Goal: Task Accomplishment & Management: Complete application form

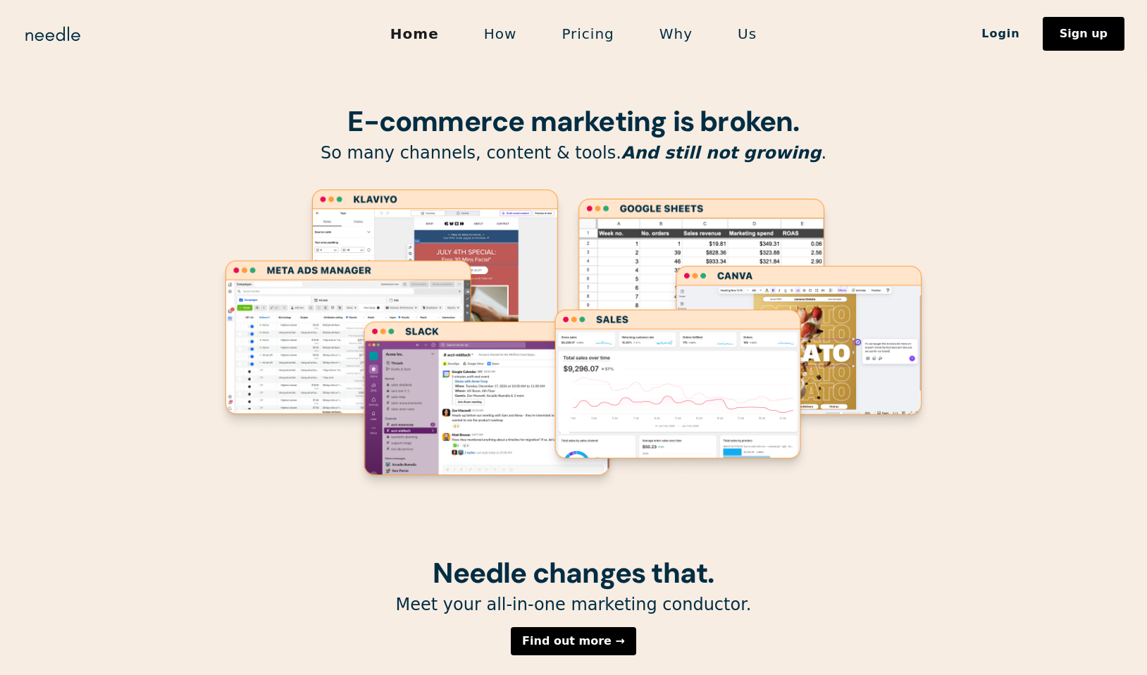
click at [866, 185] on div "E-commerce marketing is broken. So many channels, content & tools. And still no…" at bounding box center [573, 278] width 719 height 557
click at [912, 190] on icon "Lottie animation" at bounding box center [573, 340] width 719 height 307
click at [933, 191] on section "E-commerce marketing is broken. So many channels, content & tools. And still no…" at bounding box center [573, 278] width 1147 height 557
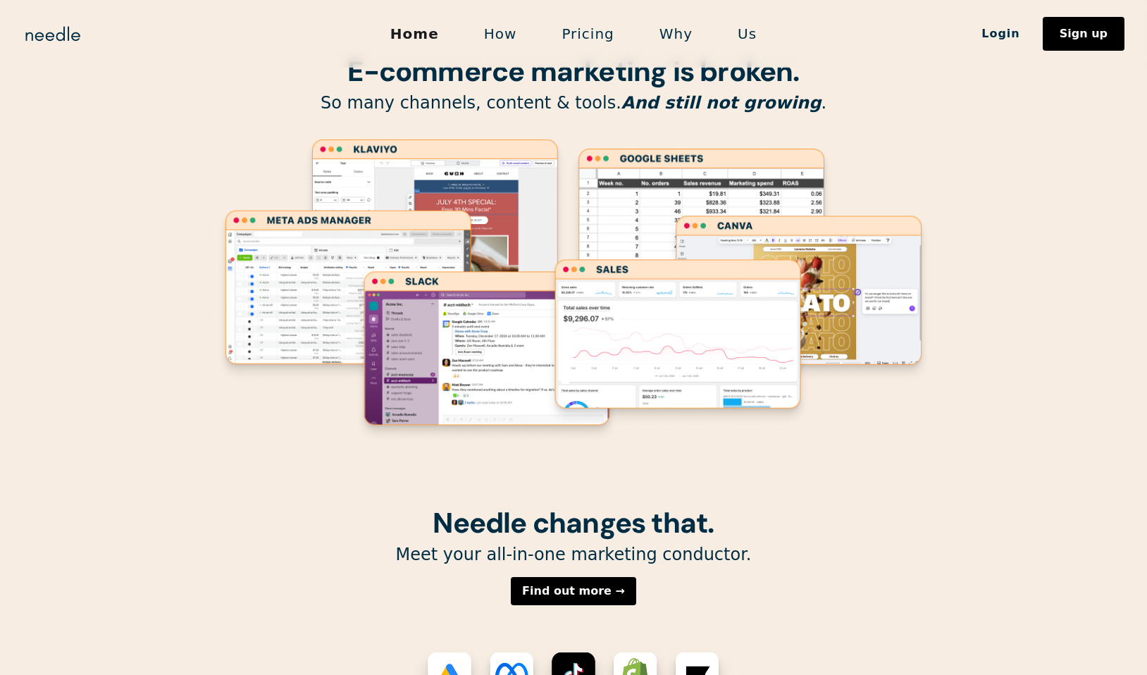
scroll to position [58, 0]
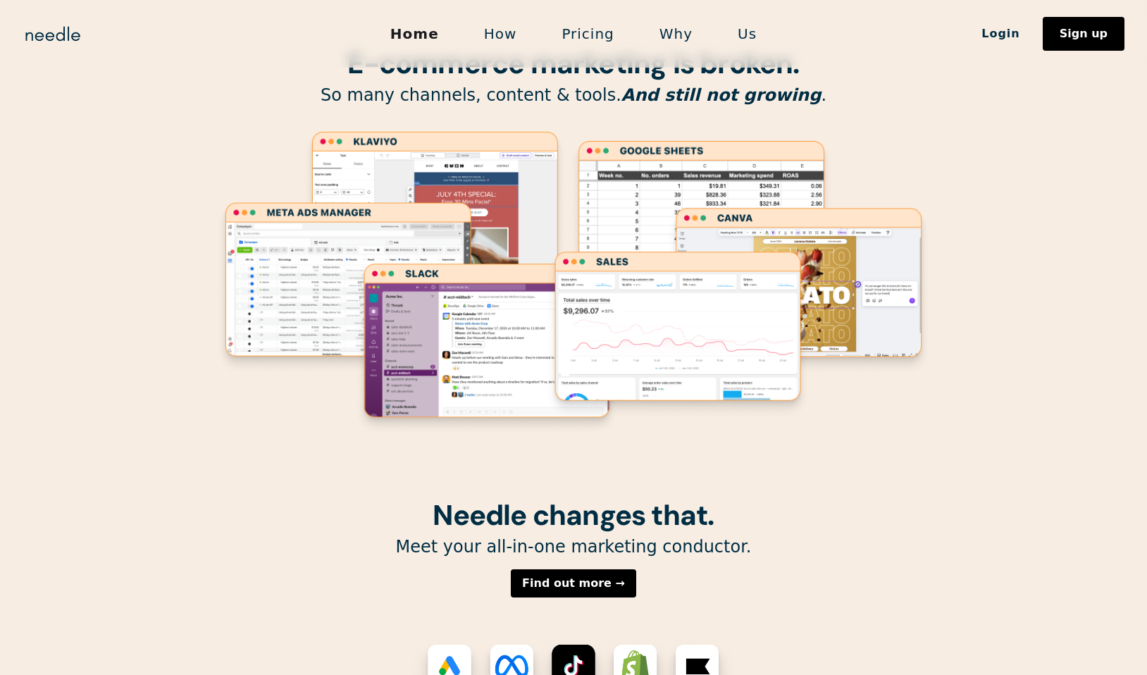
click at [771, 290] on image "Lottie animation" at bounding box center [678, 334] width 268 height 170
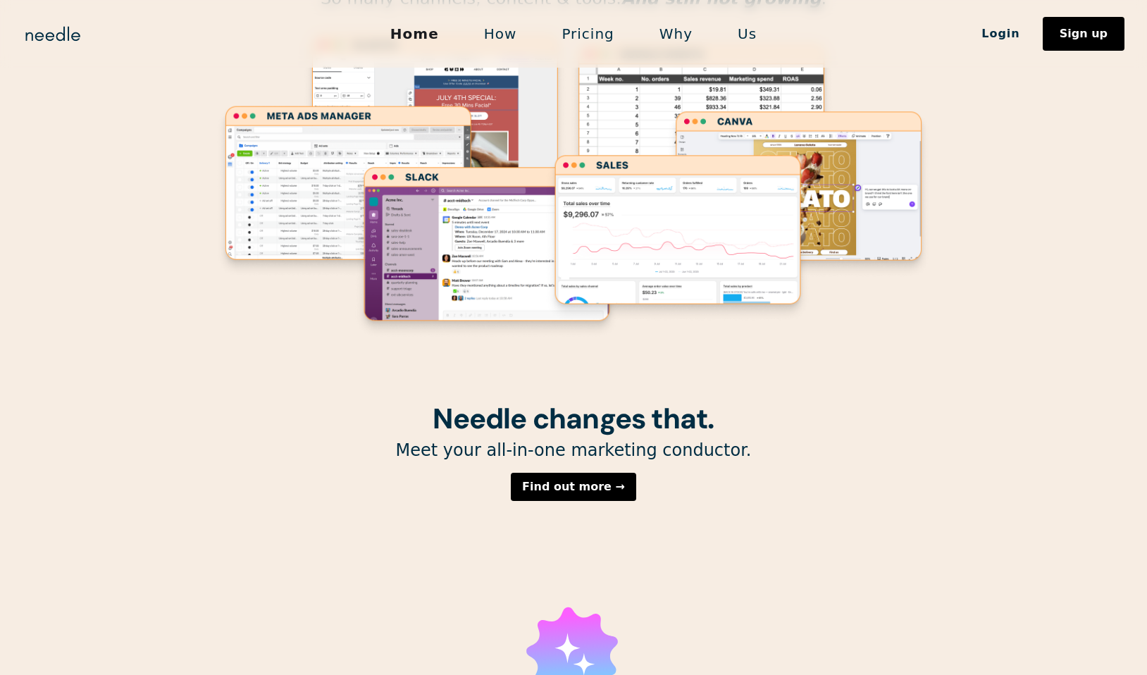
scroll to position [159, 0]
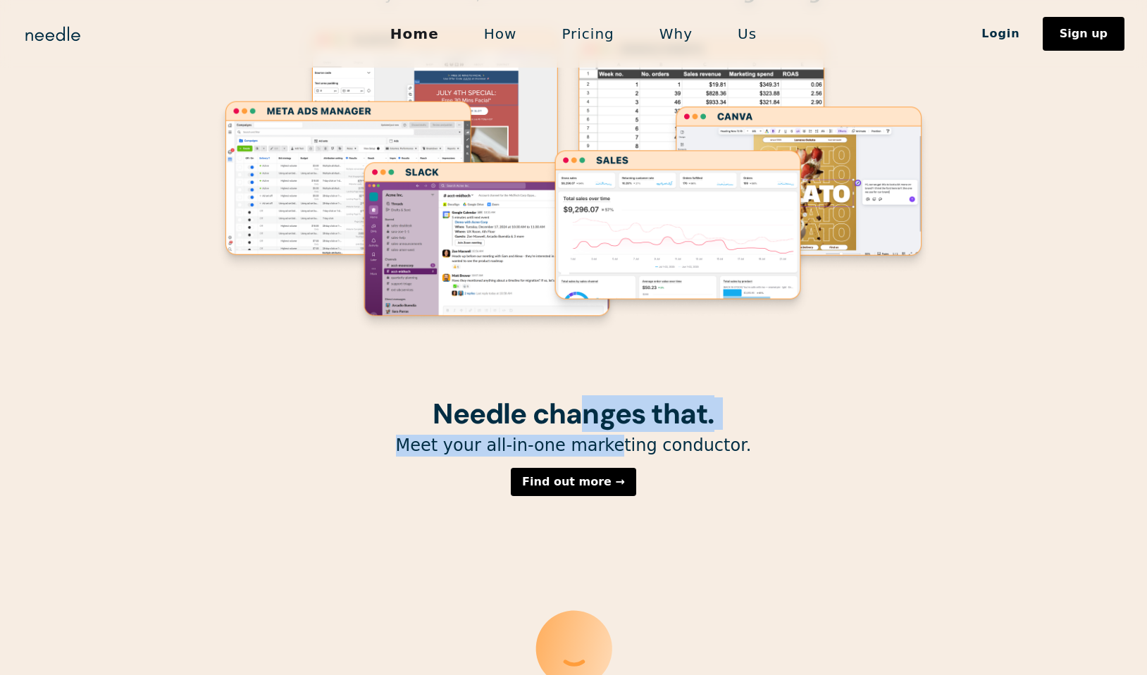
drag, startPoint x: 589, startPoint y: 426, endPoint x: 621, endPoint y: 444, distance: 36.3
click at [621, 444] on div "Needle changes that. Meet your all-in-one marketing conductor. Find out more → …" at bounding box center [573, 566] width 719 height 337
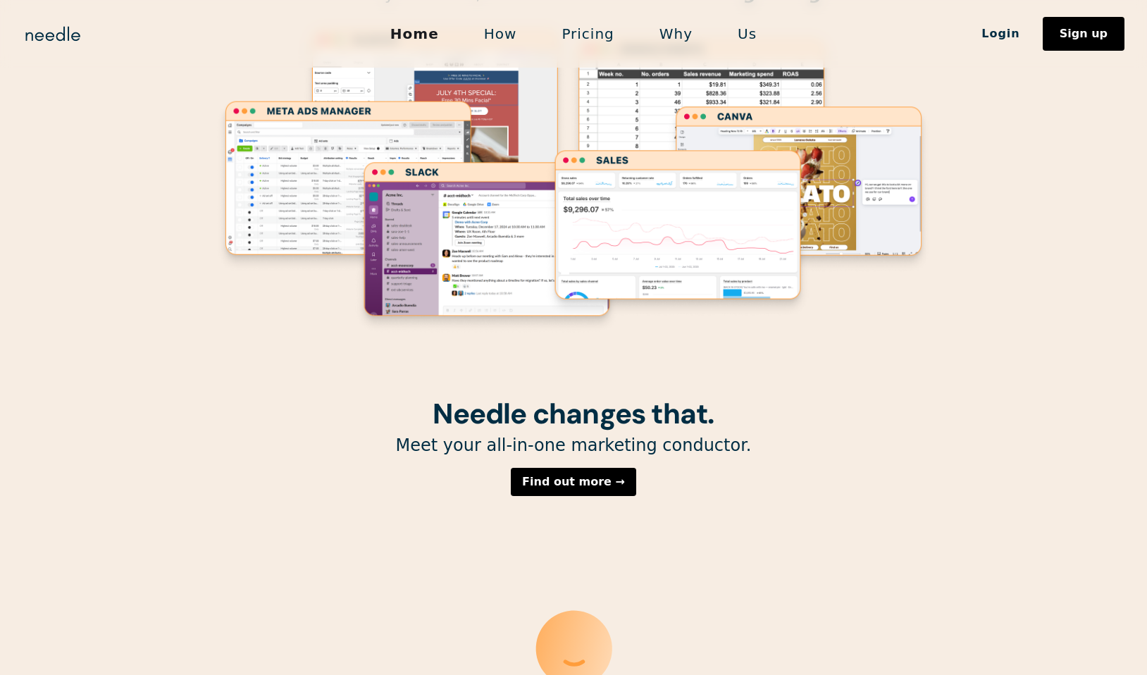
click at [686, 454] on p "Meet your all-in-one marketing conductor." at bounding box center [573, 446] width 719 height 22
click at [738, 471] on div "Needle changes that. Meet your all-in-one marketing conductor. Find out more → …" at bounding box center [573, 566] width 719 height 337
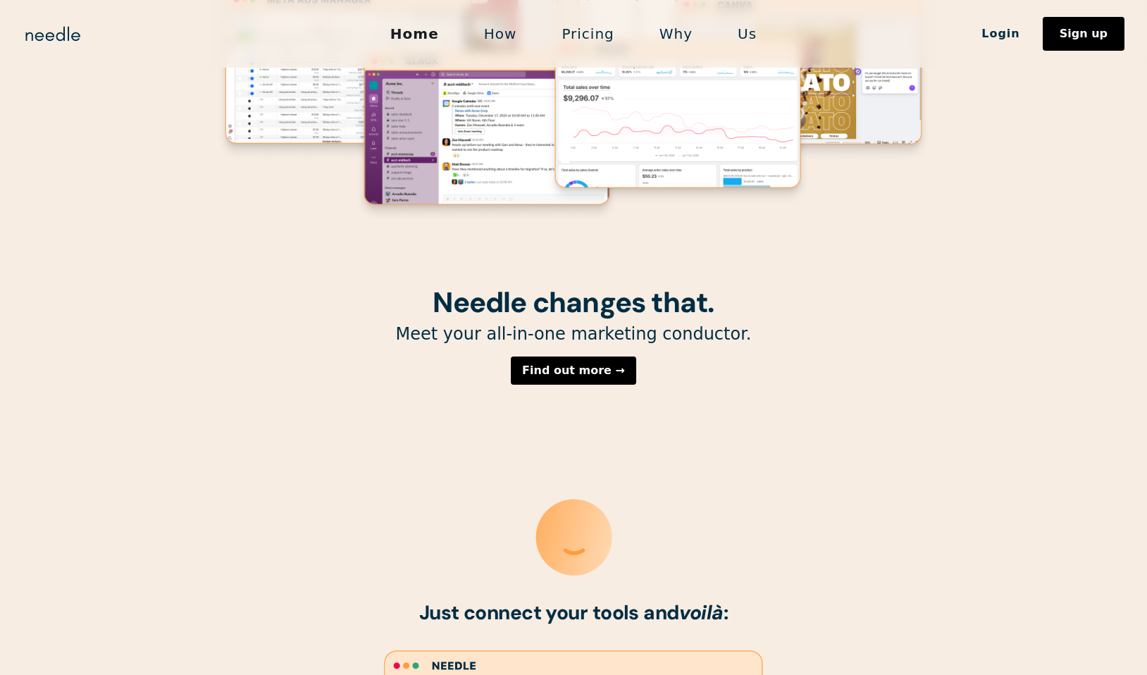
scroll to position [285, 0]
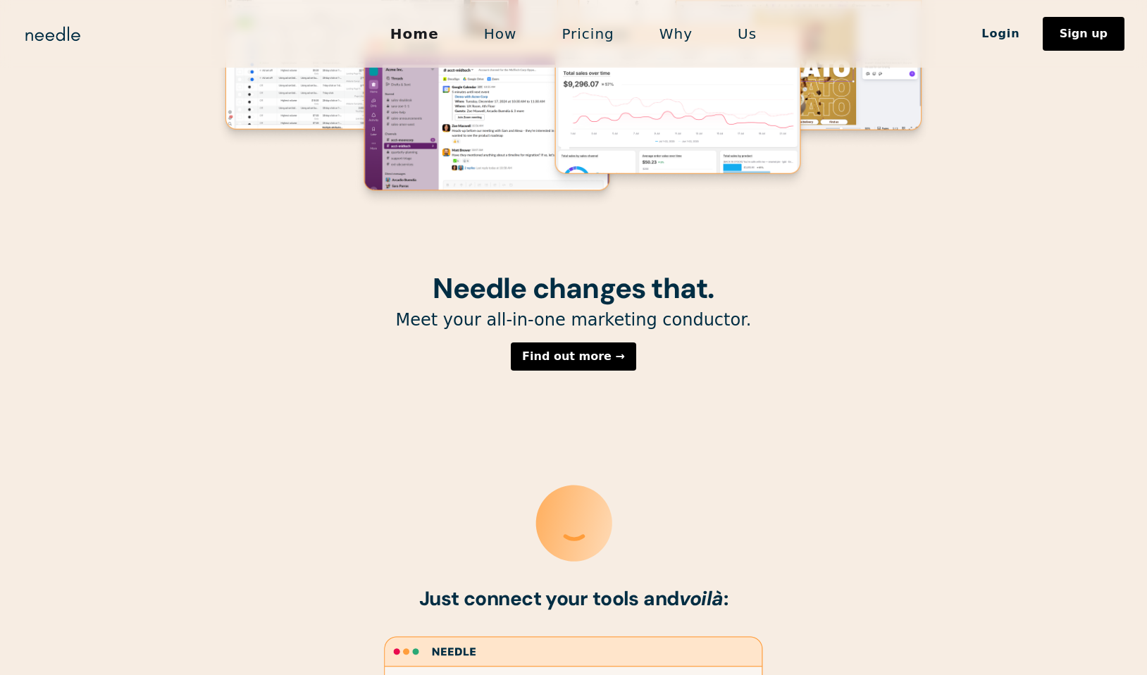
click at [604, 529] on icon "Lottie animation" at bounding box center [574, 523] width 87 height 87
click at [681, 522] on icon "Lottie animation" at bounding box center [573, 494] width 324 height 163
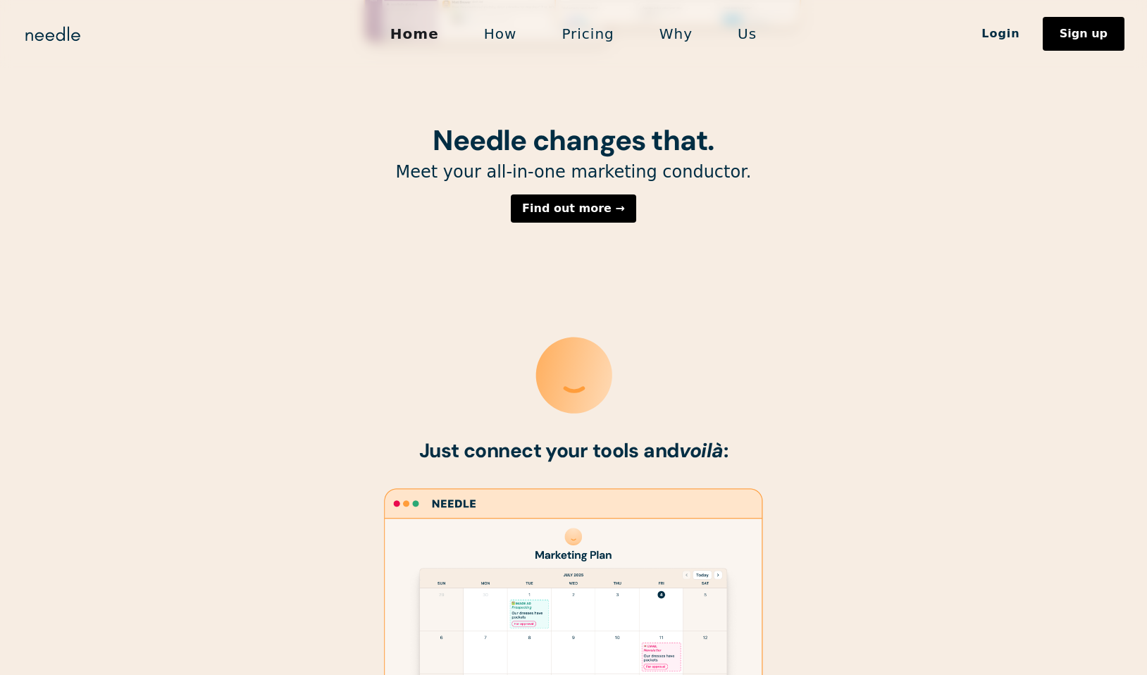
scroll to position [440, 0]
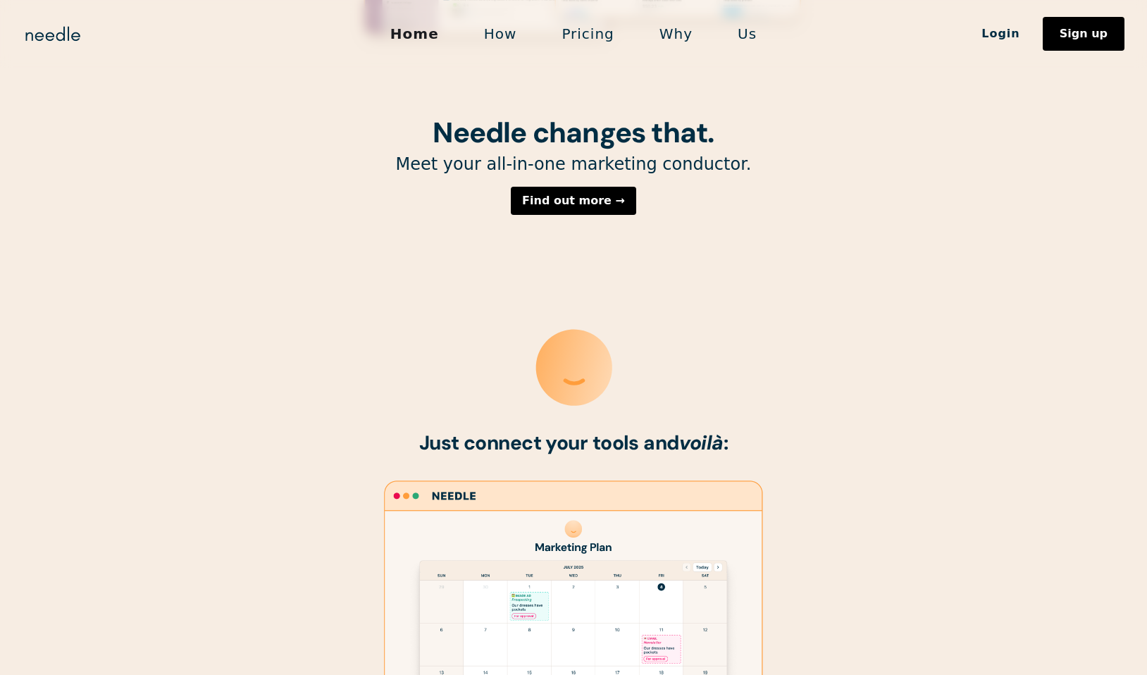
click at [700, 540] on image "Lottie animation" at bounding box center [573, 618] width 328 height 197
click at [810, 429] on div "Needle changes that. Meet your all-in-one marketing conductor. Find out more → …" at bounding box center [573, 285] width 719 height 337
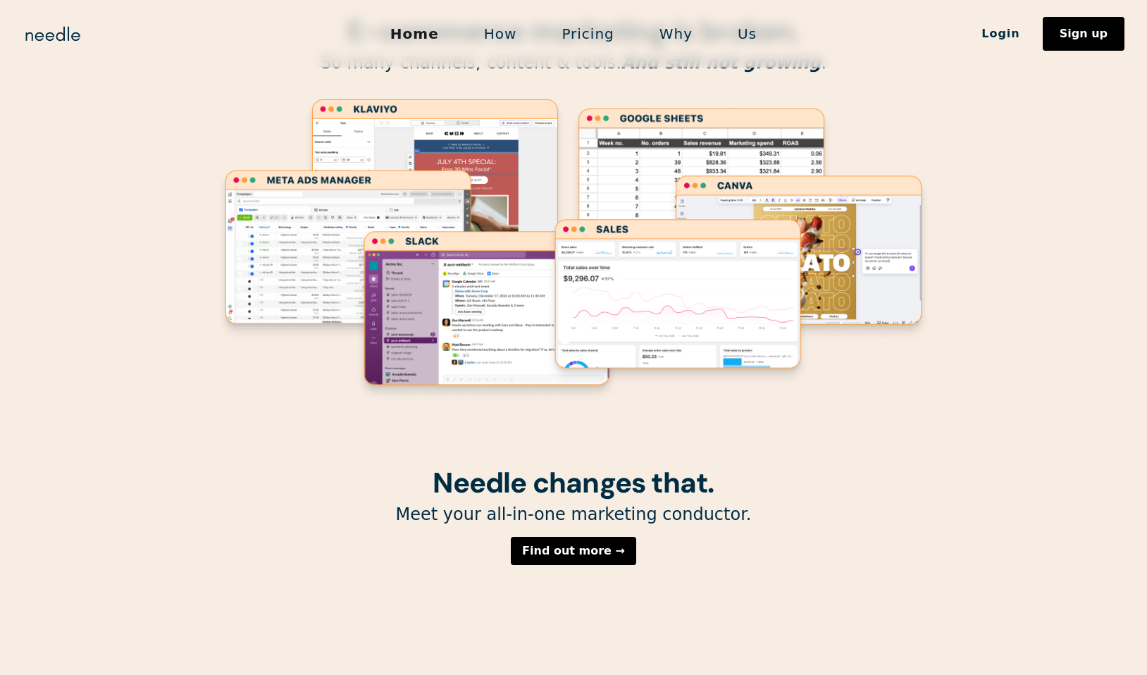
scroll to position [0, 0]
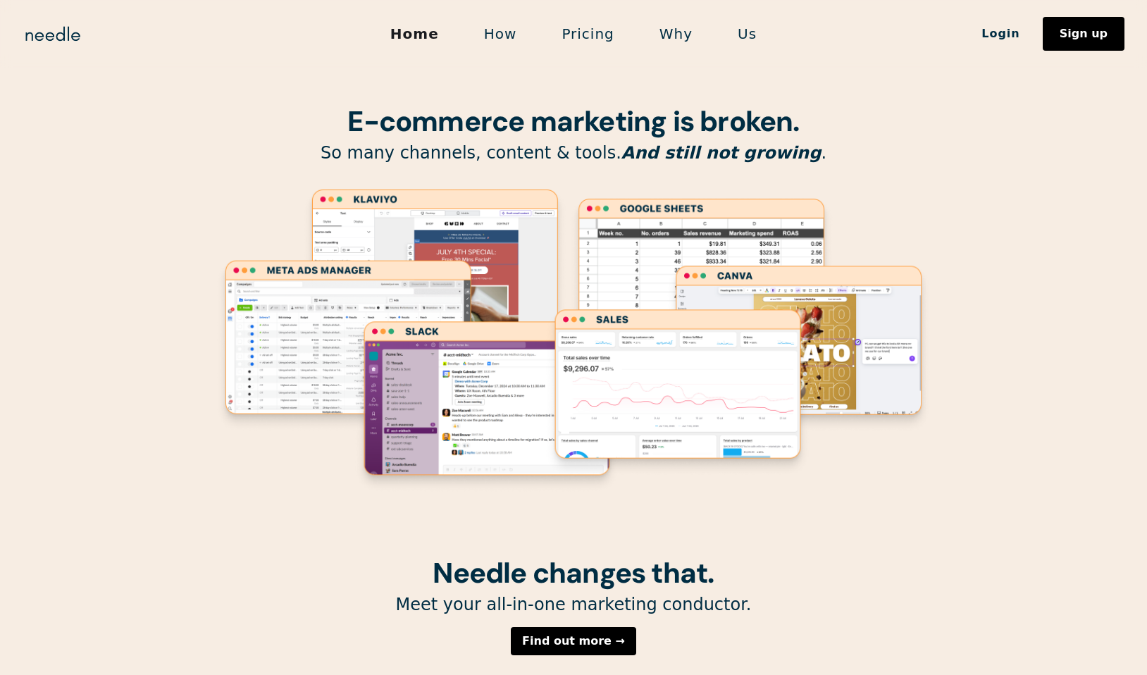
click at [884, 448] on icon "Lottie animation" at bounding box center [573, 340] width 719 height 307
click at [514, 32] on link "How" at bounding box center [500, 34] width 78 height 30
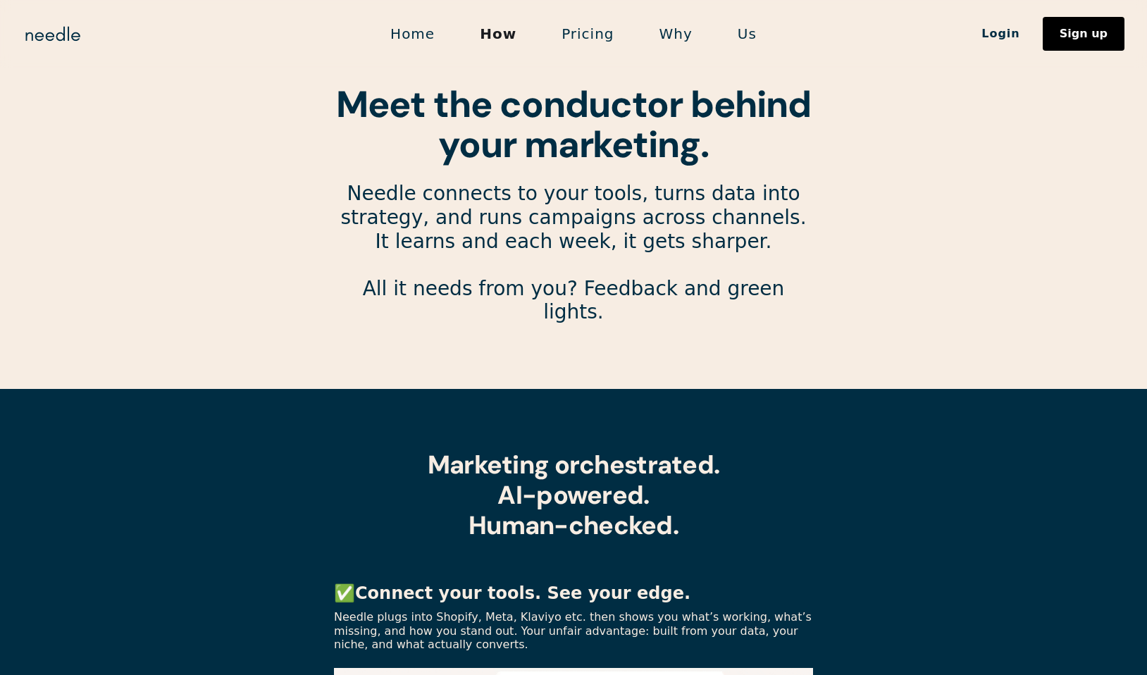
click at [910, 271] on section "Meet the conductor behind your marketing. Needle connects to your tools, turns …" at bounding box center [573, 177] width 1147 height 355
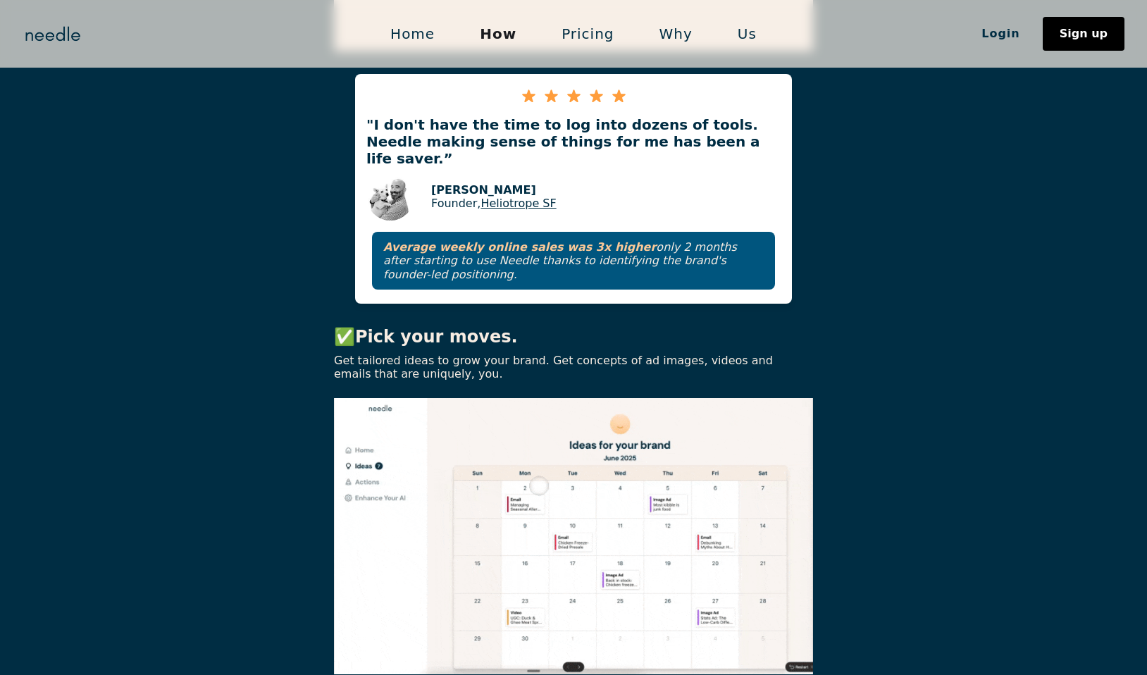
scroll to position [928, 0]
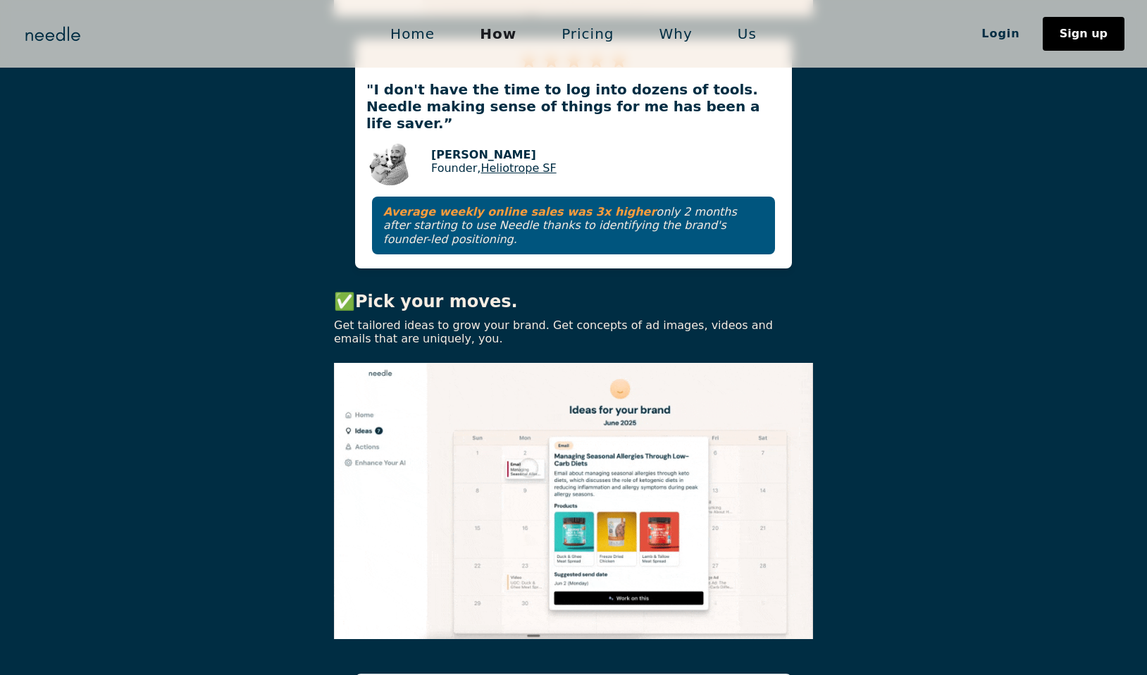
click at [866, 393] on div "✅ Connect your tools. See your edge. Needle plugs into Shopify, Meta, Klaviyo e…" at bounding box center [573, 141] width 1147 height 1018
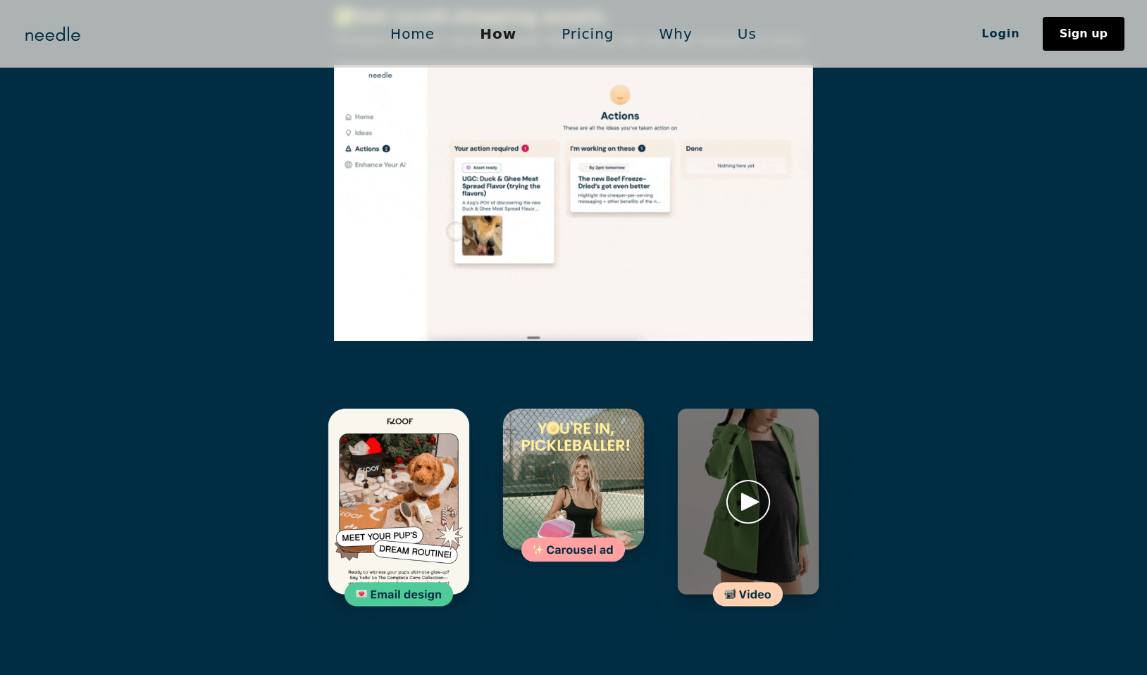
scroll to position [1872, 0]
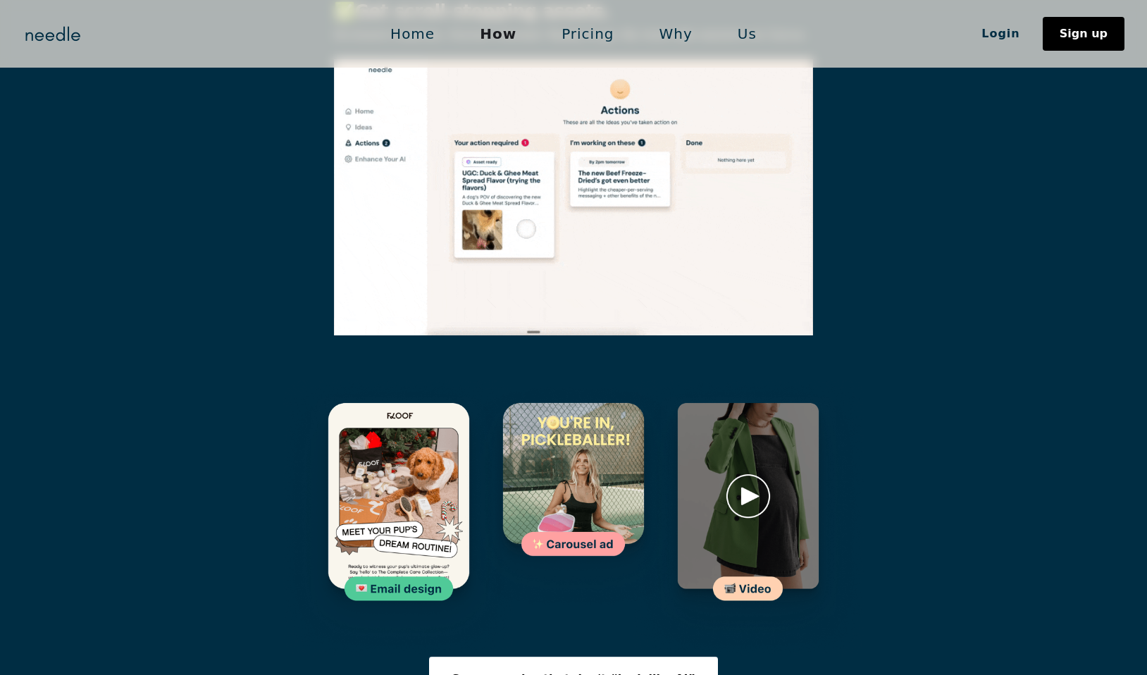
click at [615, 407] on img at bounding box center [573, 495] width 231 height 231
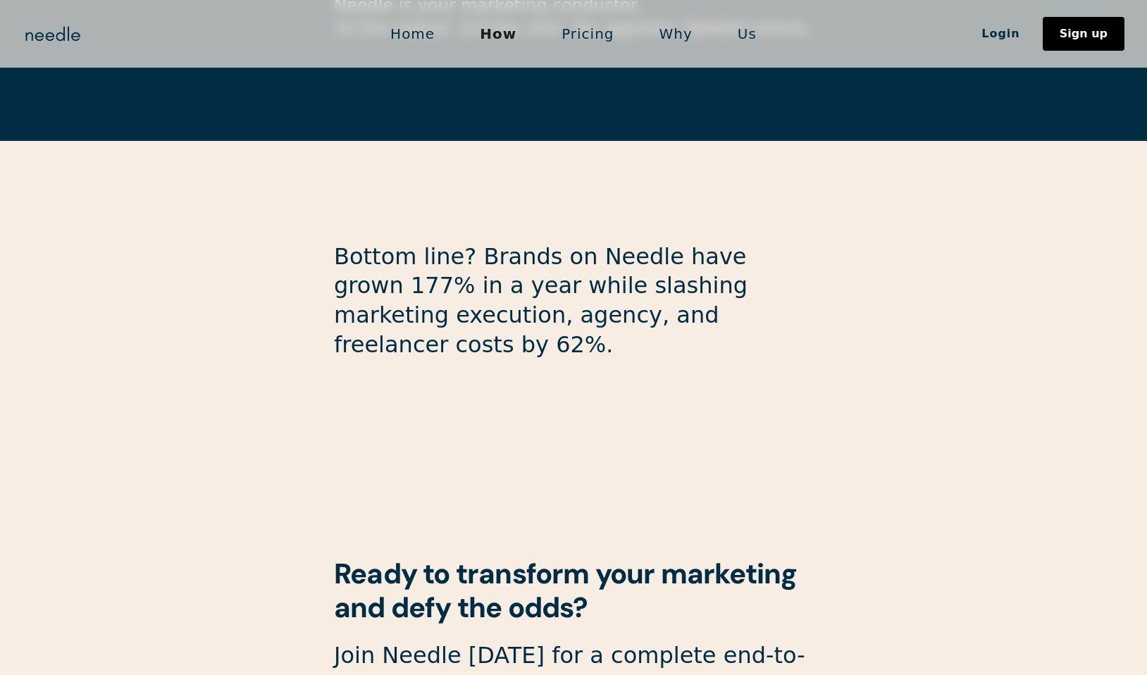
scroll to position [3706, 0]
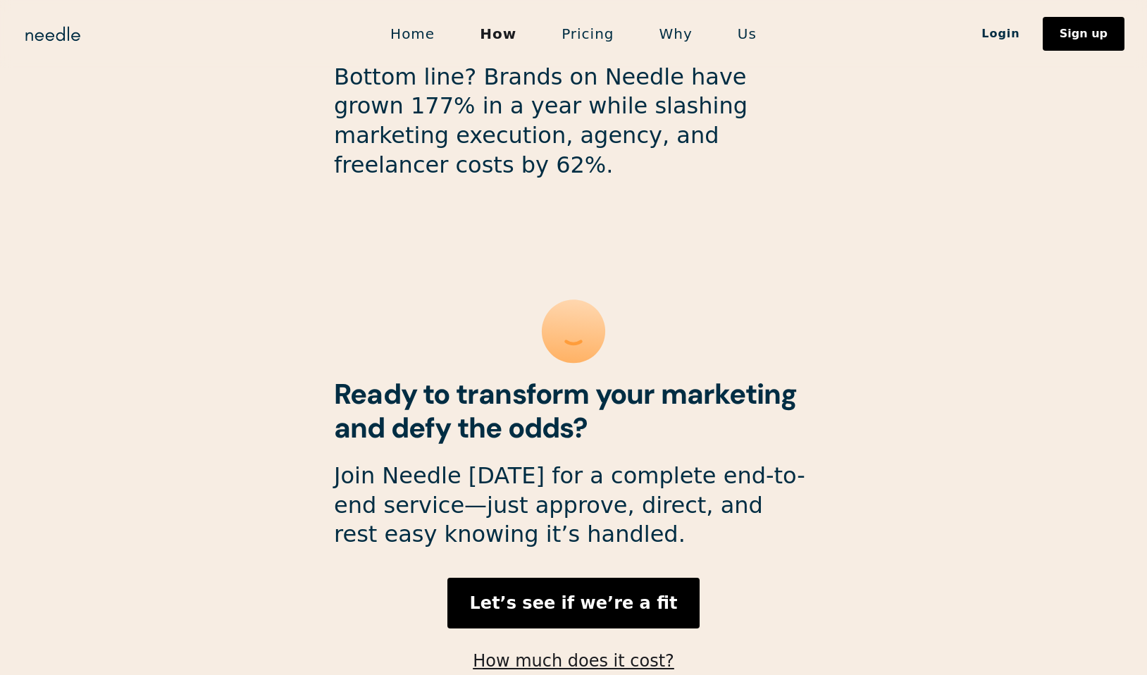
click at [1008, 251] on section "Bottom line? Brands on Needle have grown 177% in a year while slashing marketin…" at bounding box center [573, 431] width 1147 height 771
click at [749, 154] on div "Bottom line? Brands on Needle have grown 177% in a year while slashing marketin…" at bounding box center [573, 389] width 479 height 687
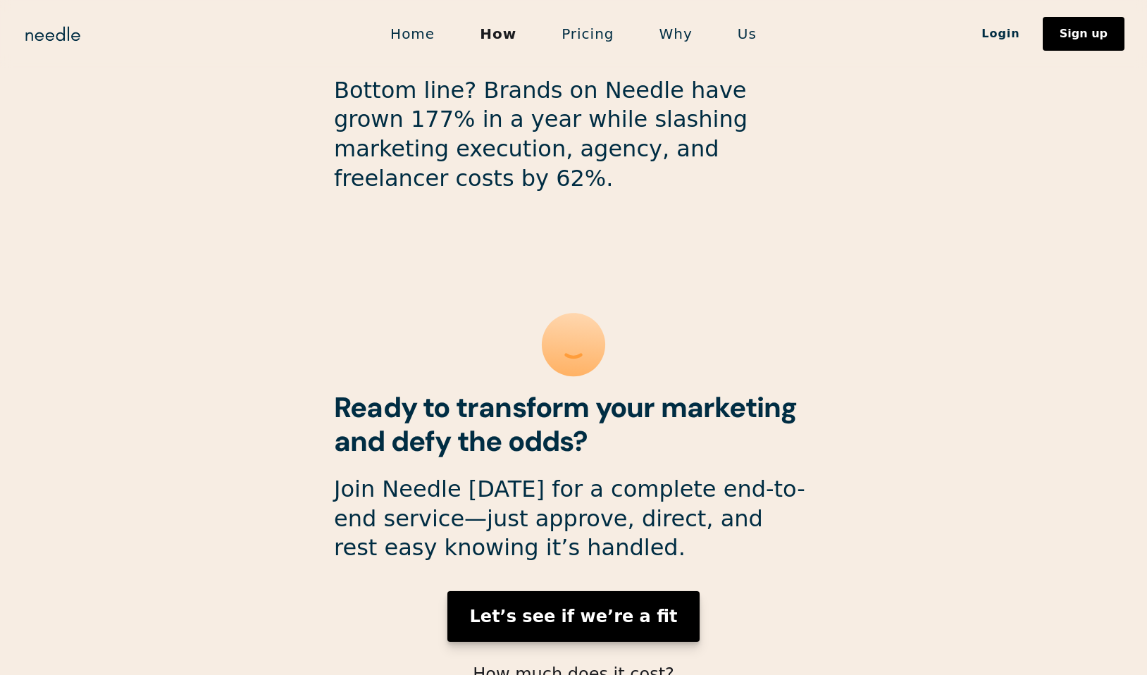
click at [598, 591] on link "Let’s see if we’re a fit" at bounding box center [573, 616] width 253 height 51
click at [589, 607] on strong "Let’s see if we’re a fit" at bounding box center [574, 617] width 208 height 20
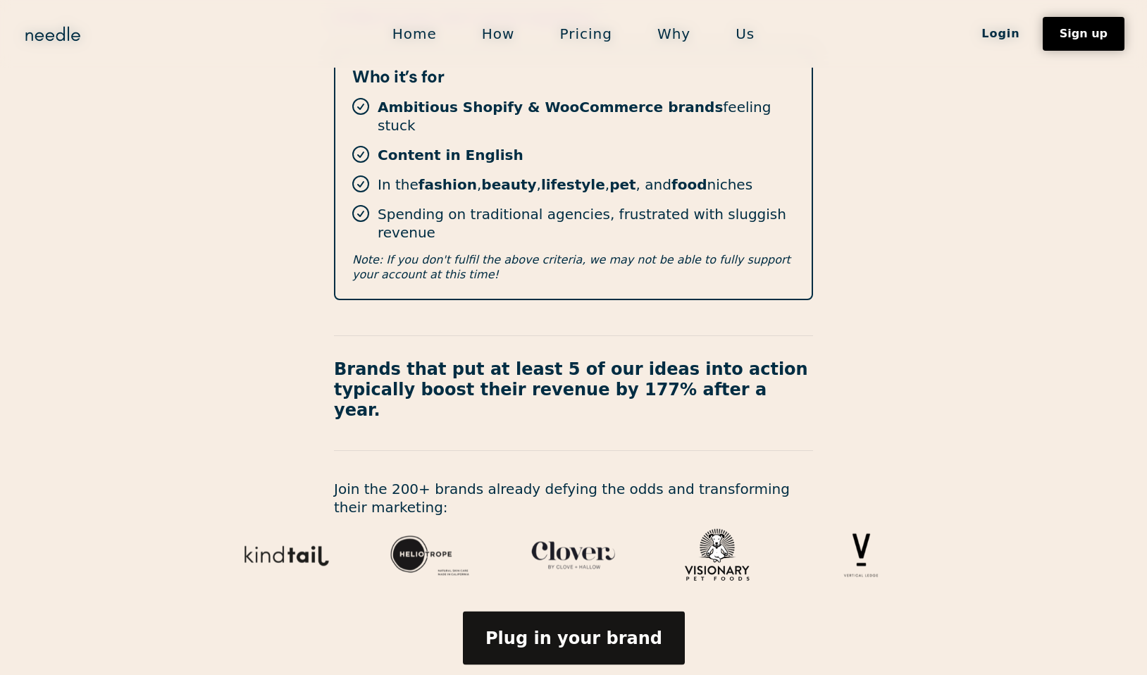
scroll to position [402, 0]
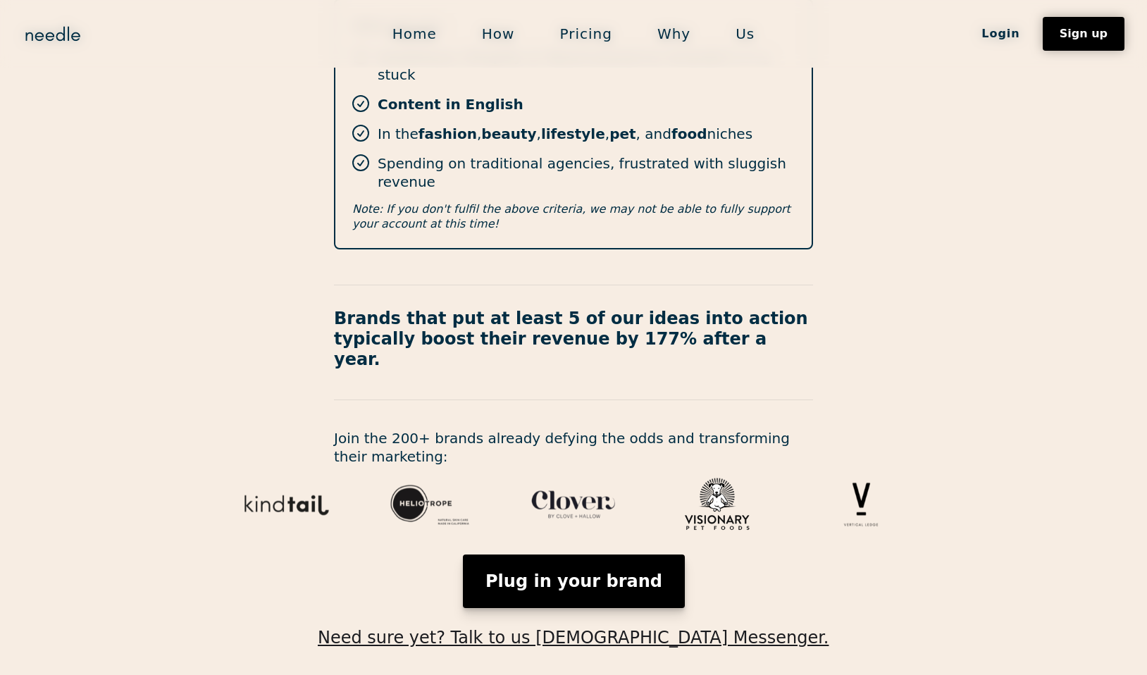
click at [570, 554] on link "Plug in your brand" at bounding box center [574, 581] width 222 height 54
